Goal: Information Seeking & Learning: Learn about a topic

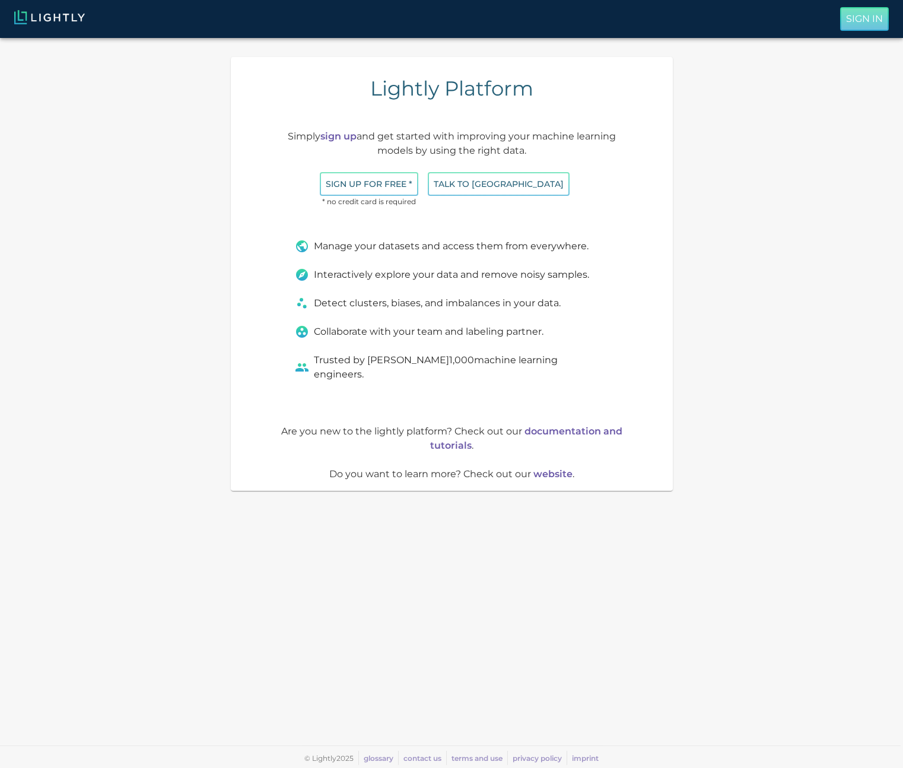
click at [846, 17] on p "Sign In" at bounding box center [864, 19] width 37 height 14
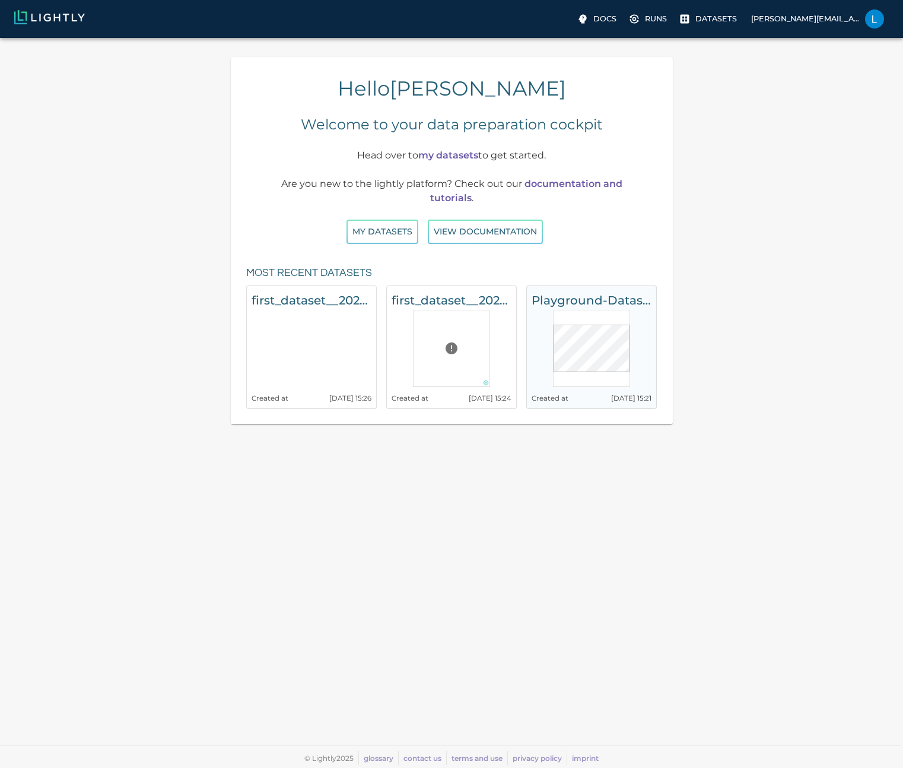
click at [585, 293] on h6 "Playground-Dataset-Udacity" at bounding box center [592, 300] width 120 height 19
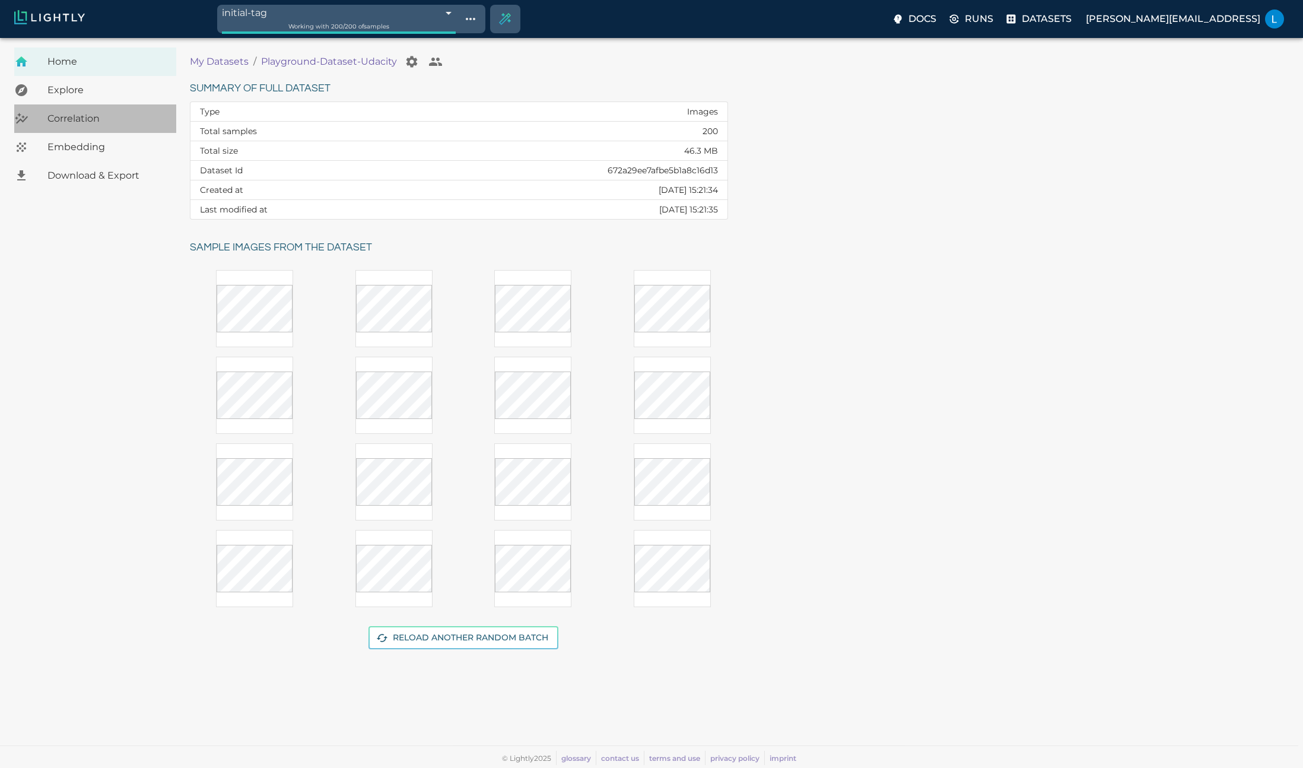
click at [94, 130] on div "Correlation" at bounding box center [95, 118] width 162 height 28
click at [104, 147] on span "Embedding" at bounding box center [106, 147] width 119 height 14
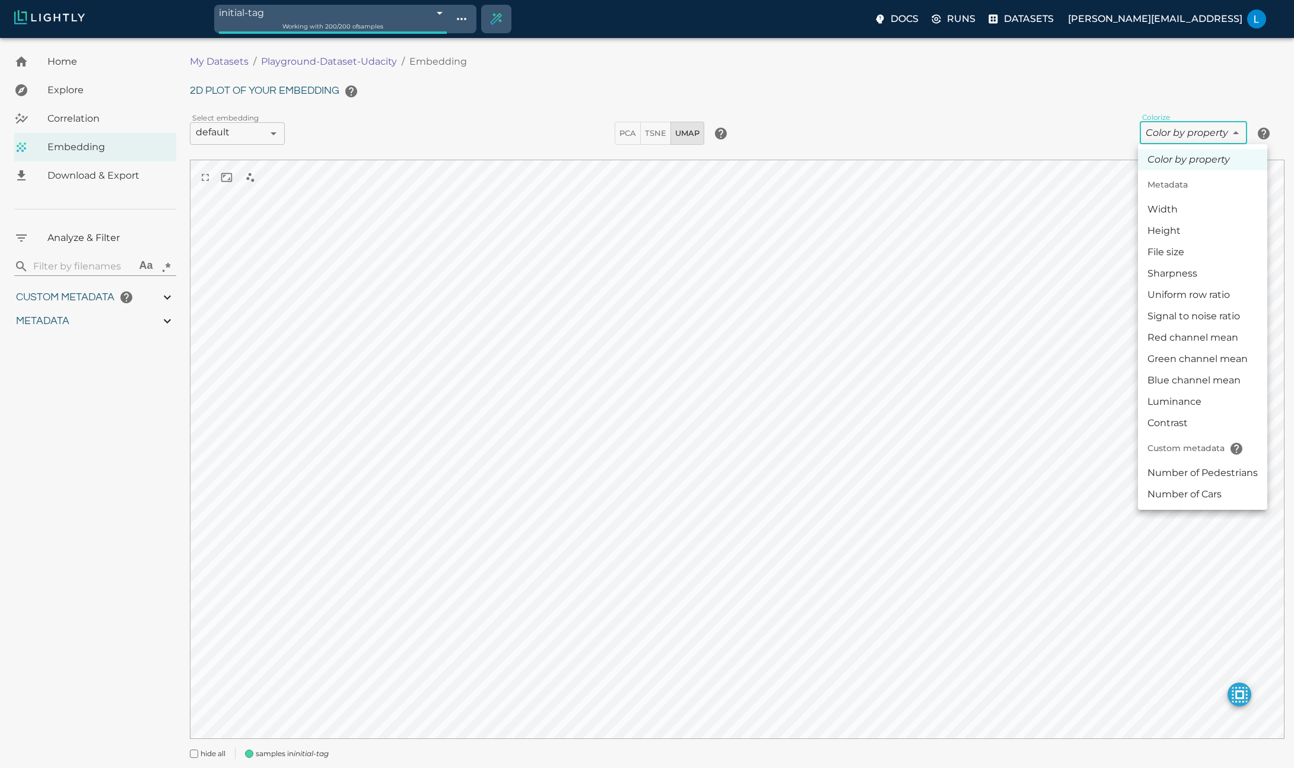
click at [903, 133] on body "initial-tag 672a29ef7afbe5b1a8c16f34 Working with 200 / 200 of samples Docs Run…" at bounding box center [647, 420] width 1294 height 764
click at [903, 249] on li "File size" at bounding box center [1202, 252] width 129 height 21
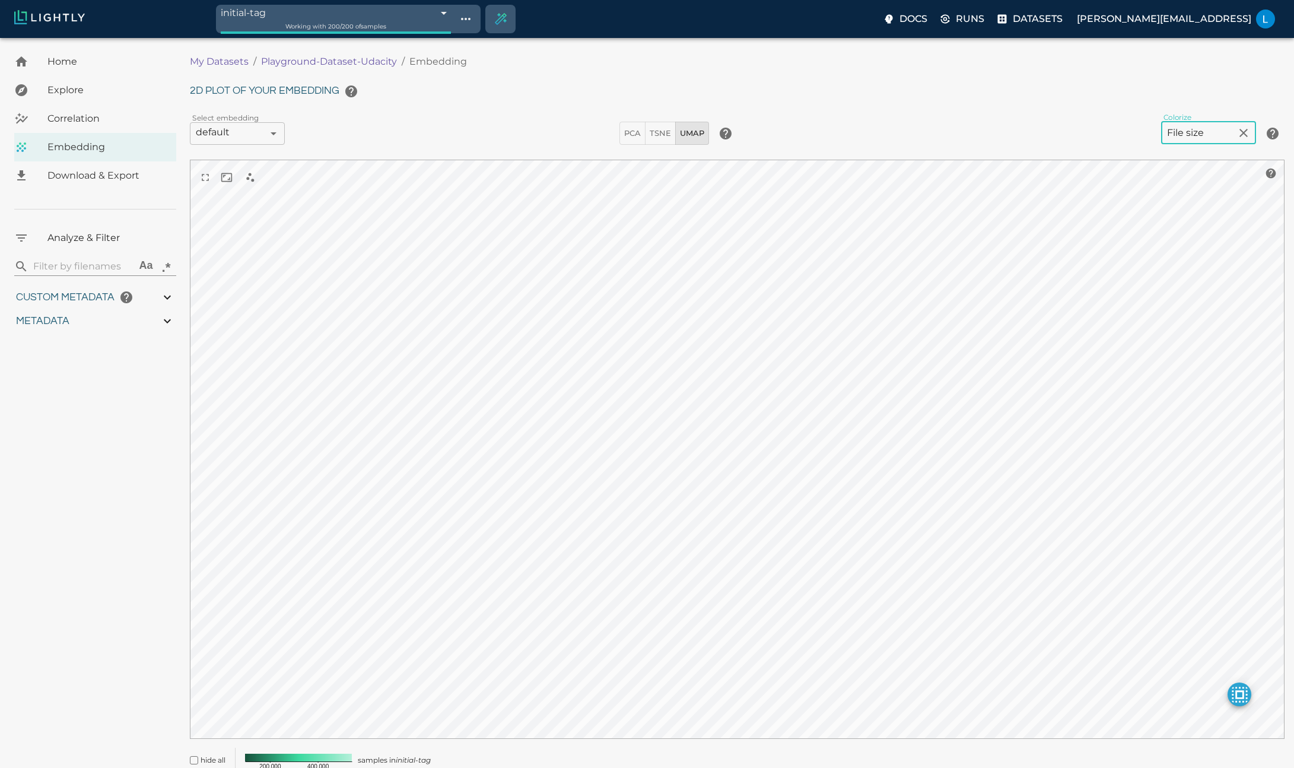
click at [903, 128] on body "initial-tag 672a29ef7afbe5b1a8c16f34 Working with 200 / 200 of samples Docs Run…" at bounding box center [647, 426] width 1294 height 777
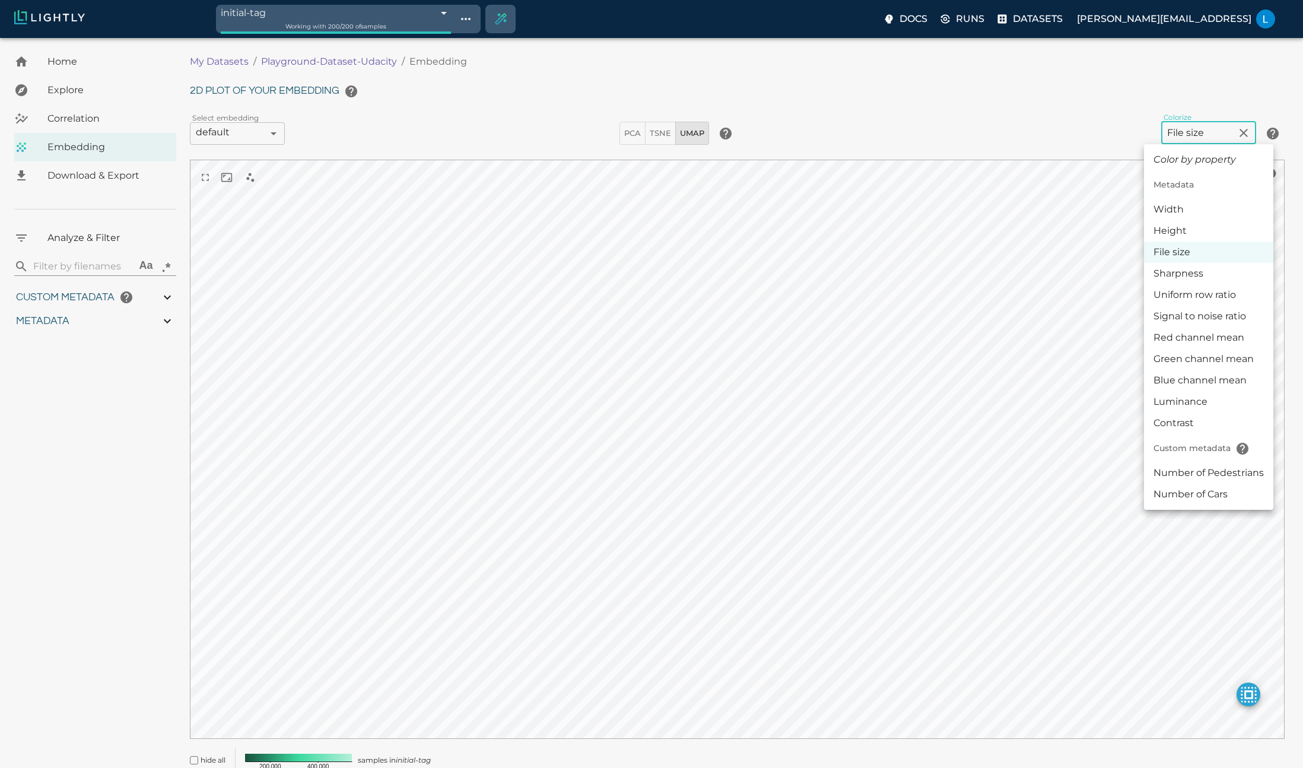
click at [903, 421] on li "Contrast" at bounding box center [1208, 422] width 129 height 21
click at [903, 130] on body "initial-tag 672a29ef7afbe5b1a8c16f34 Working with 200 / 200 of samples Docs Run…" at bounding box center [647, 426] width 1294 height 777
click at [903, 474] on li "Number of Pedestrians" at bounding box center [1208, 472] width 129 height 21
type input "userDefined|NUMERIC_INT|Number of Pedestrians"
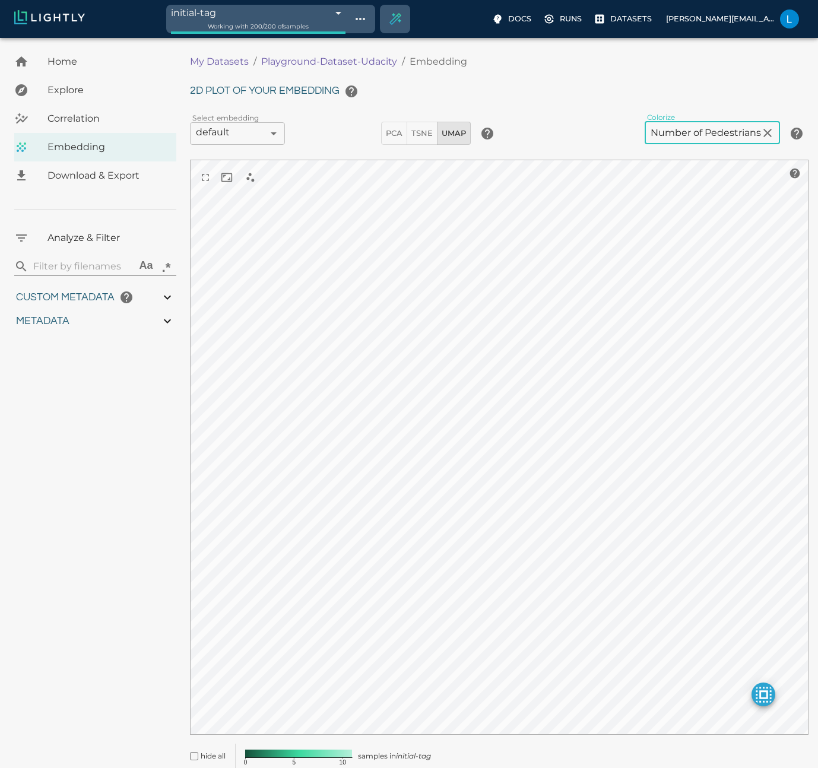
click at [428, 129] on span "TSNE" at bounding box center [421, 133] width 21 height 14
click at [395, 132] on span "PCA" at bounding box center [394, 133] width 17 height 14
click at [427, 133] on span "TSNE" at bounding box center [421, 133] width 21 height 14
click at [455, 131] on span "UMAP" at bounding box center [454, 133] width 24 height 14
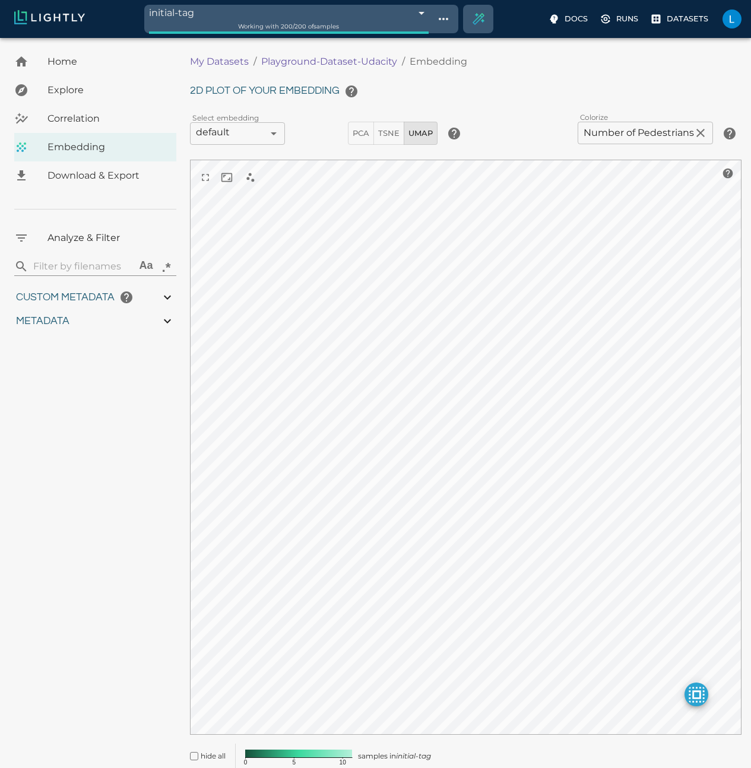
click at [167, 322] on icon at bounding box center [167, 321] width 7 height 4
type input "0.771152625671188"
type input "4.62815262567119"
type input "10.0933254632748"
type input "43.8873254632748"
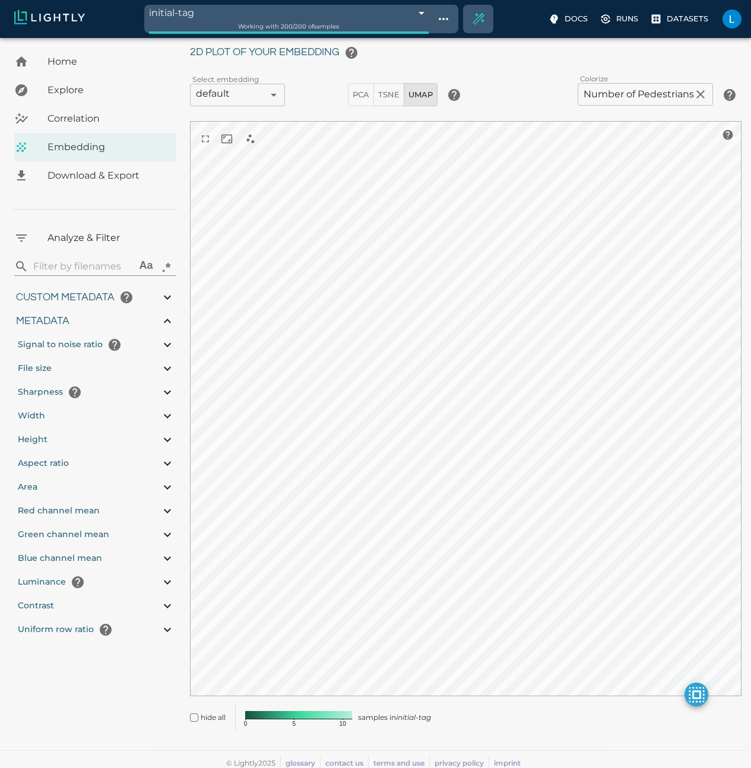
scroll to position [43, 0]
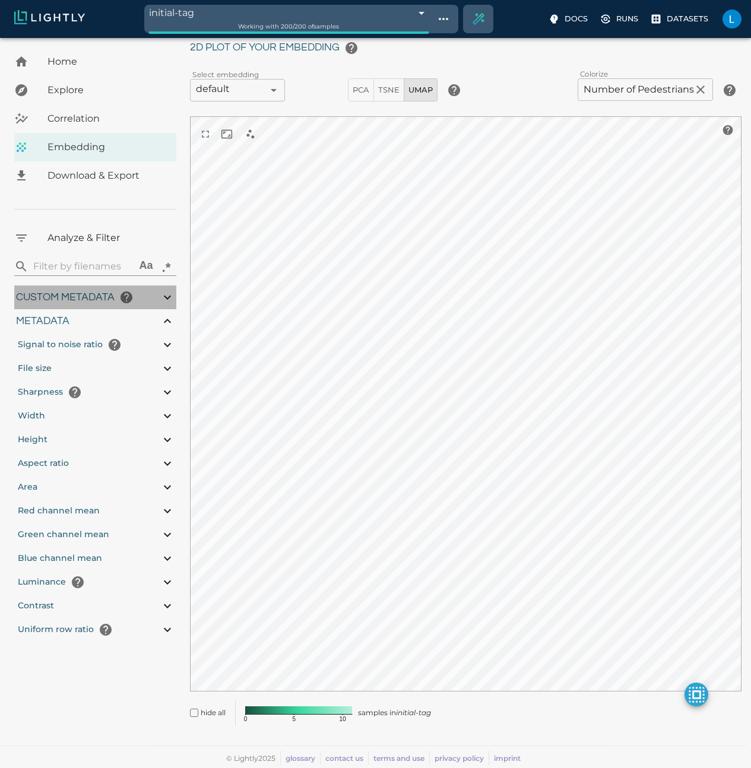
click at [166, 296] on icon at bounding box center [167, 297] width 14 height 14
type input "0.771152625671188"
type input "4.62815262567119"
type input "10.0933254632748"
type input "43.8873254632748"
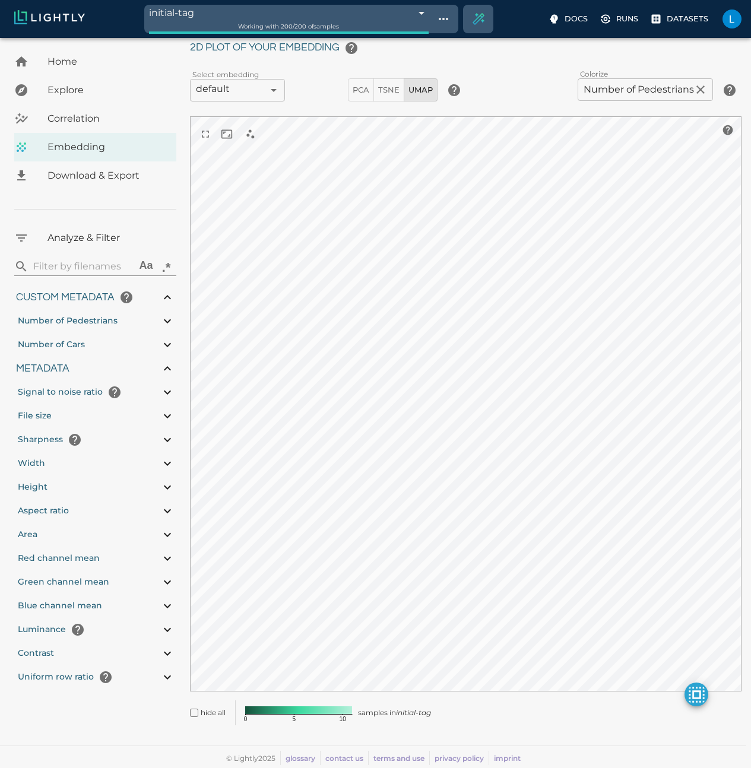
click at [166, 319] on icon at bounding box center [167, 321] width 14 height 14
type input "0.771152625671188"
type input "4.62815262567119"
type input "10.0933254632748"
type input "43.8873254632748"
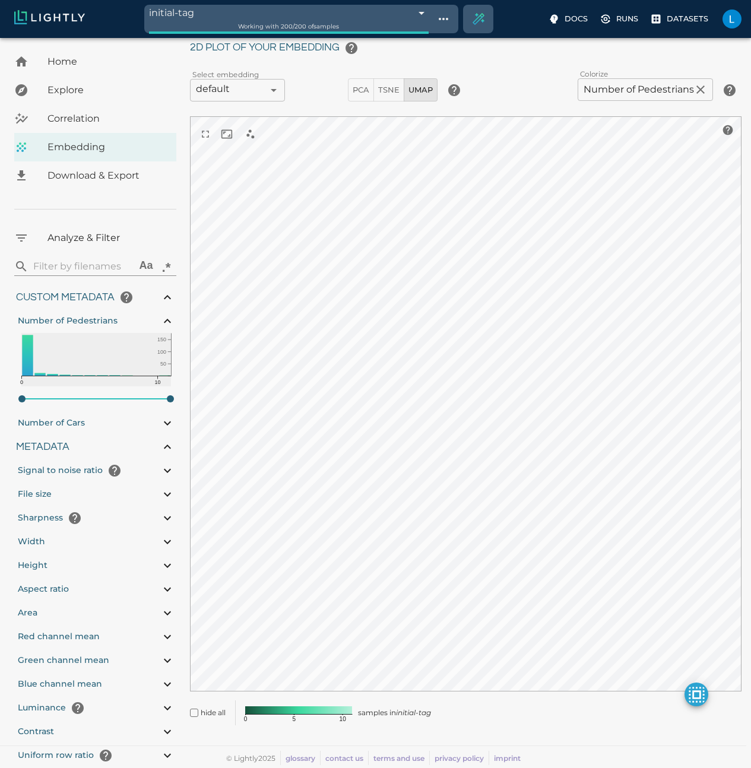
type input "0.771152625671188"
type input "4.62815262567119"
type input "10.0933254632748"
type input "43.8873254632748"
type input "0.771152625671188"
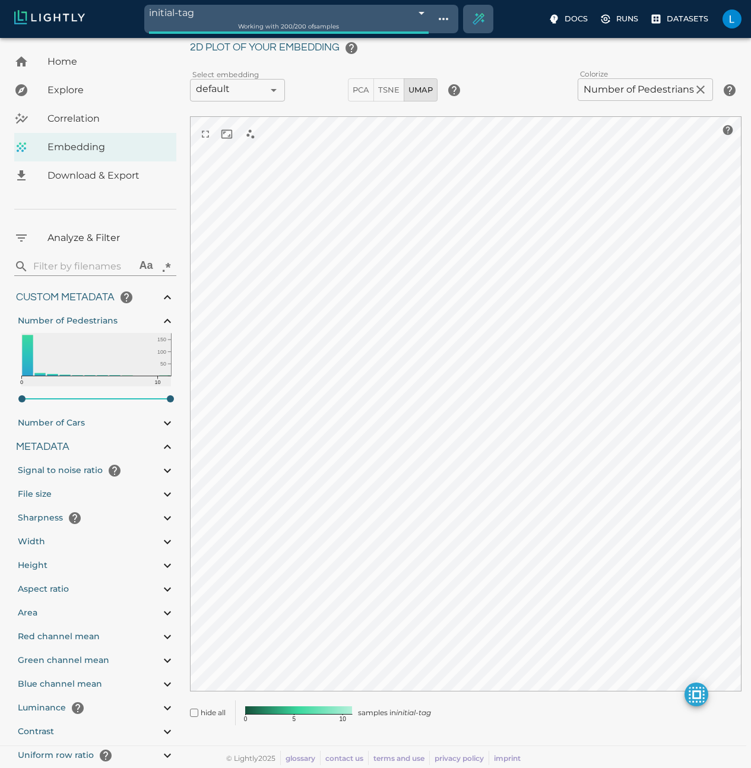
type input "4.62815262567119"
type input "10.0933254632748"
type input "43.8873254632748"
type input "0.771152625671188"
type input "4.62815262567119"
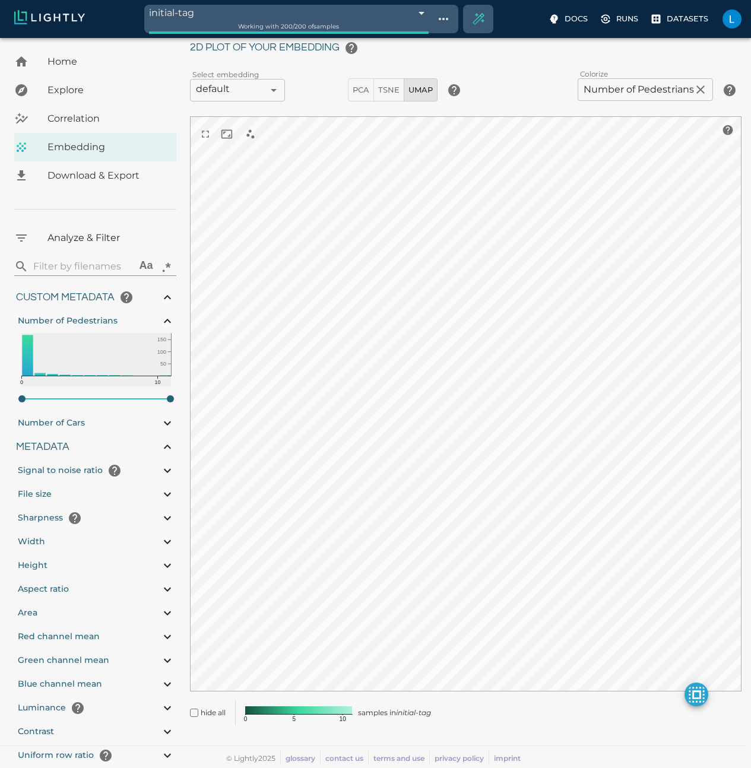
type input "10.0933254632748"
type input "43.8873254632748"
type input "0.771152625671188"
type input "4.62815262567119"
type input "10.0933254632748"
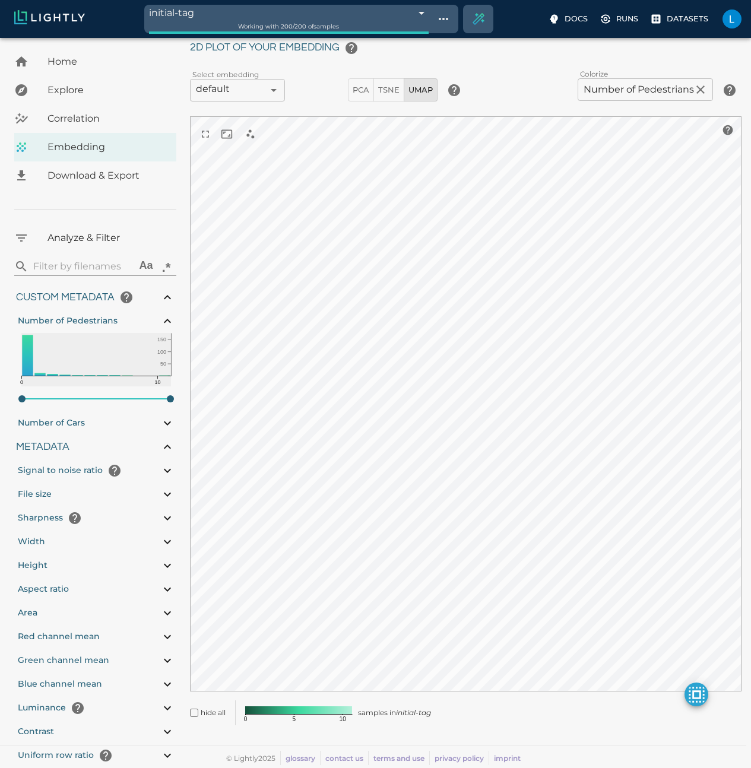
type input "43.8873254632748"
click at [694, 89] on icon "button" at bounding box center [700, 89] width 14 height 14
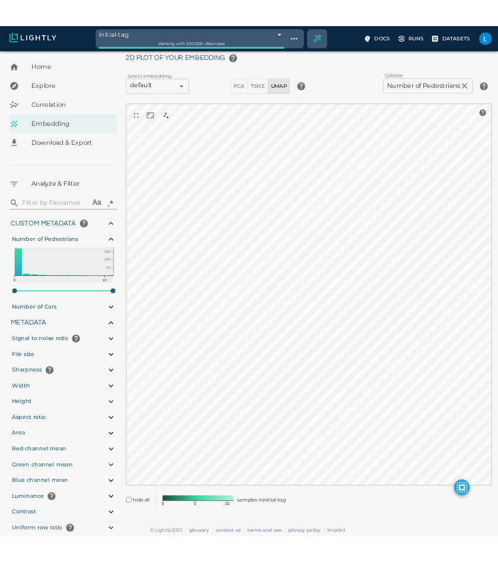
scroll to position [34, 0]
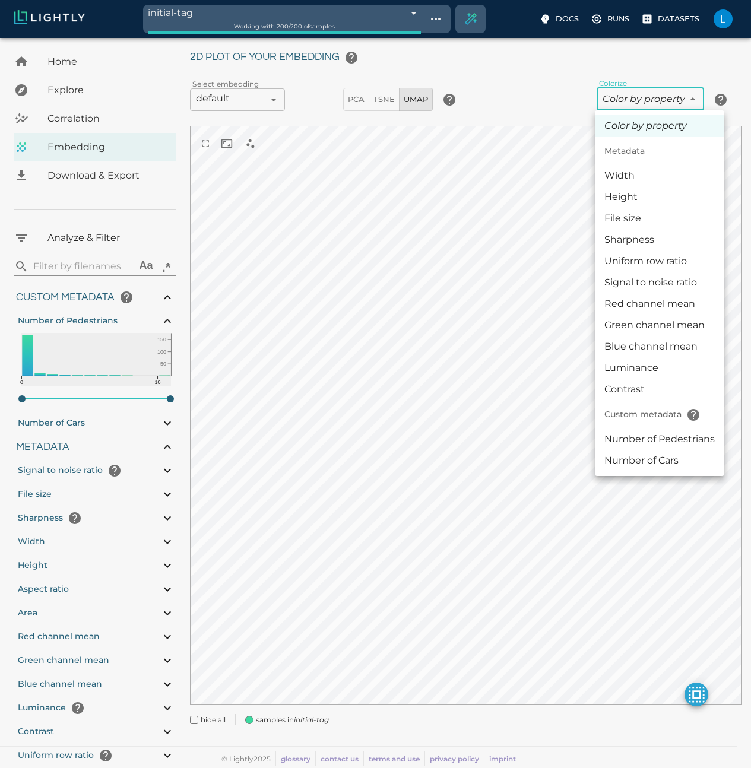
click at [679, 99] on body "initial-tag 672a29ef7afbe5b1a8c16f34 Working with 200 / 200 of samples Docs Run…" at bounding box center [375, 386] width 751 height 764
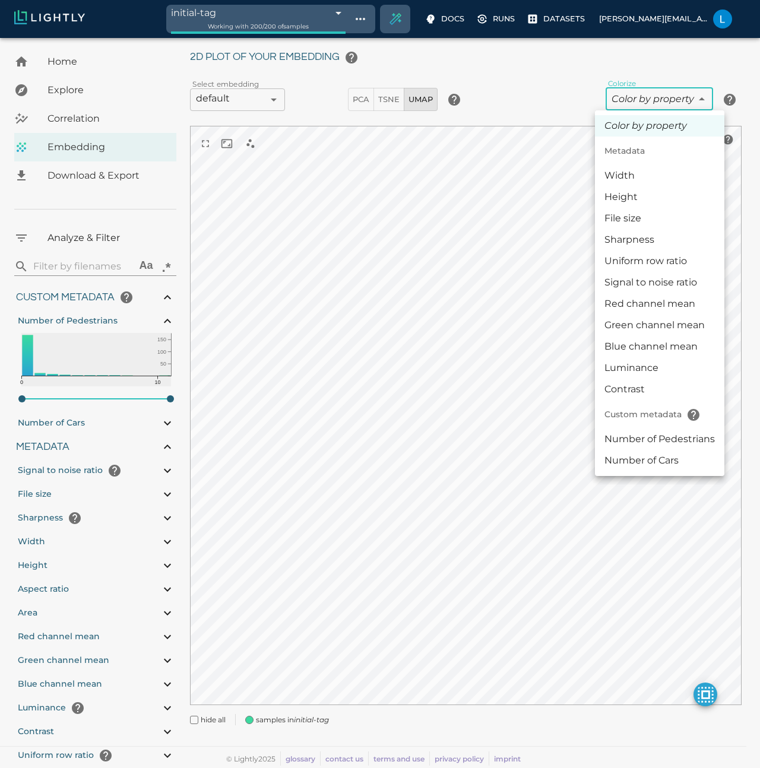
click at [651, 439] on li "Number of Pedestrians" at bounding box center [659, 438] width 129 height 21
type input "userDefined|NUMERIC_INT|Number of Pedestrians"
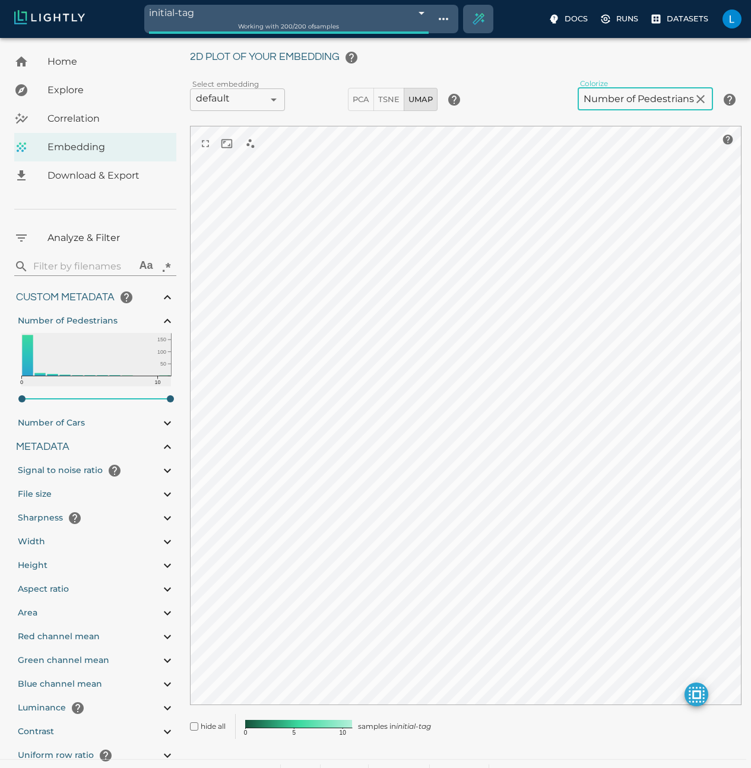
click at [666, 100] on body "initial-tag 672a29ef7afbe5b1a8c16f34 Working with 200 / 200 of samples Docs Run…" at bounding box center [375, 392] width 751 height 777
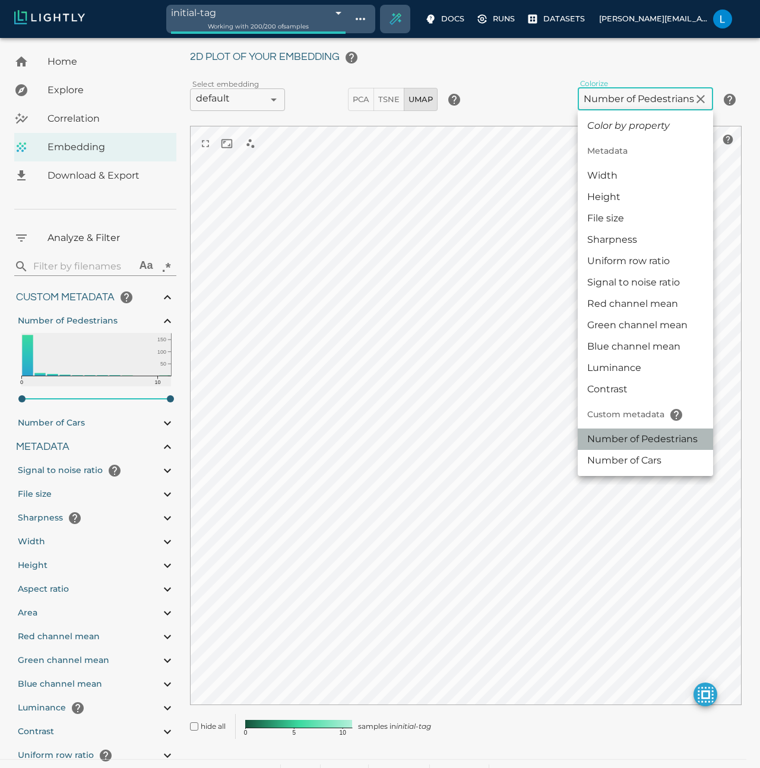
click at [650, 443] on li "Number of Pedestrians" at bounding box center [644, 438] width 135 height 21
